Goal: Information Seeking & Learning: Compare options

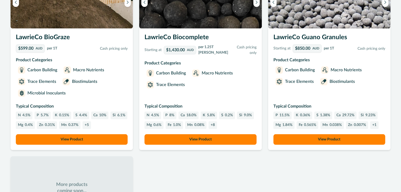
scroll to position [426, 0]
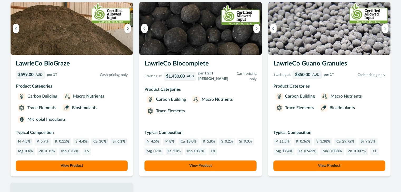
click at [98, 166] on button "View Product" at bounding box center [72, 166] width 112 height 11
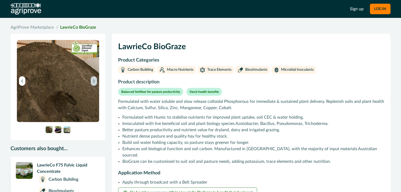
click at [93, 81] on icon "Next image" at bounding box center [94, 81] width 4 height 4
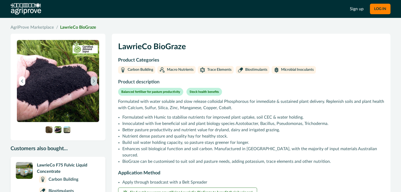
click at [92, 81] on icon "Next image" at bounding box center [94, 81] width 4 height 4
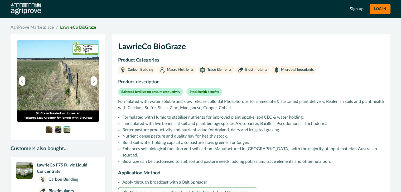
scroll to position [272, 0]
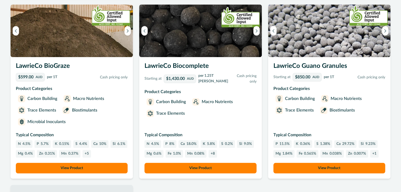
scroll to position [426, 0]
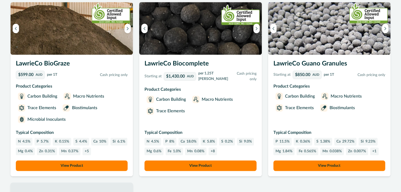
click at [317, 165] on button "View Product" at bounding box center [329, 166] width 112 height 11
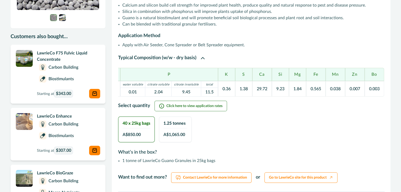
scroll to position [0, 25]
click at [203, 110] on button "Click here to view application rates" at bounding box center [191, 106] width 73 height 11
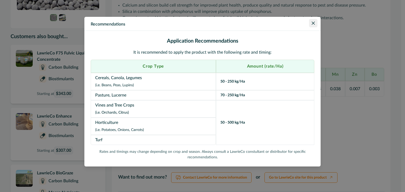
click at [312, 23] on icon "Close" at bounding box center [313, 23] width 3 height 3
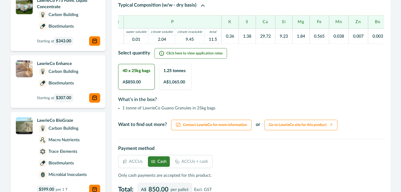
scroll to position [139, 0]
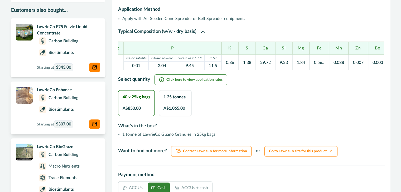
click at [62, 105] on div "Biostimulants" at bounding box center [56, 109] width 39 height 9
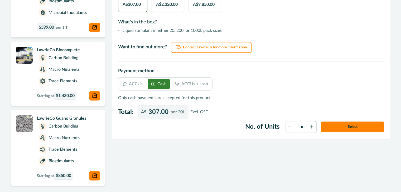
scroll to position [294, 0]
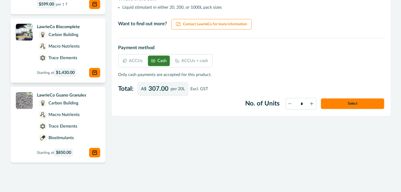
click at [28, 30] on img at bounding box center [24, 32] width 17 height 17
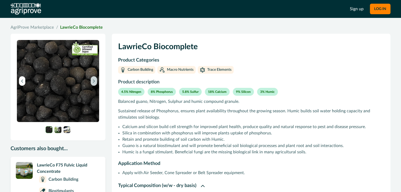
click at [93, 81] on icon "Next image" at bounding box center [94, 81] width 4 height 4
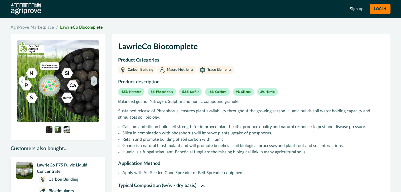
click at [93, 80] on icon "Next image" at bounding box center [94, 81] width 4 height 4
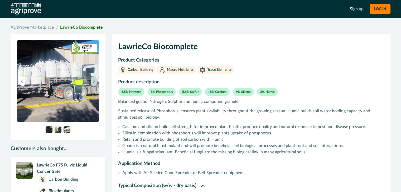
click at [94, 79] on icon "Next image" at bounding box center [94, 81] width 4 height 4
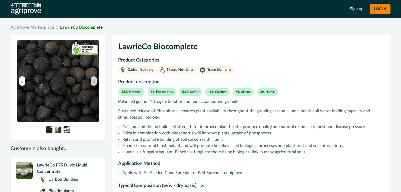
click at [94, 79] on icon "Next image" at bounding box center [94, 81] width 4 height 4
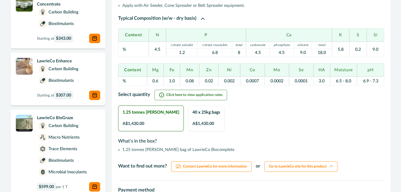
scroll to position [177, 0]
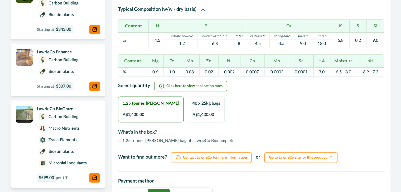
click at [93, 130] on div "Carbon Building Macro Nutrients Trace Elements Biostimulants Microbial Inoculan…" at bounding box center [68, 140] width 63 height 56
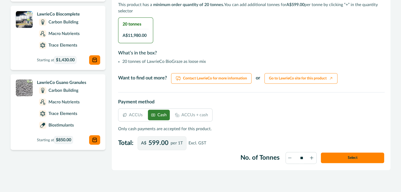
scroll to position [272, 0]
click at [85, 109] on div "Carbon Building Macro Nutrients Trace Elements Biostimulants" at bounding box center [68, 108] width 63 height 44
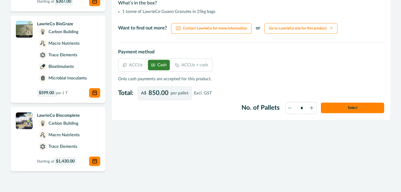
scroll to position [271, 0]
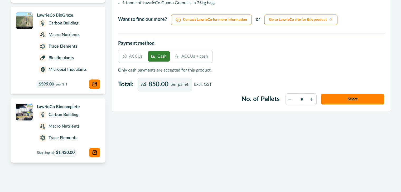
click at [59, 126] on p "Macro Nutrients" at bounding box center [64, 126] width 31 height 6
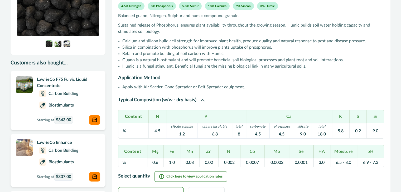
scroll to position [60, 0]
